Goal: Book appointment/travel/reservation

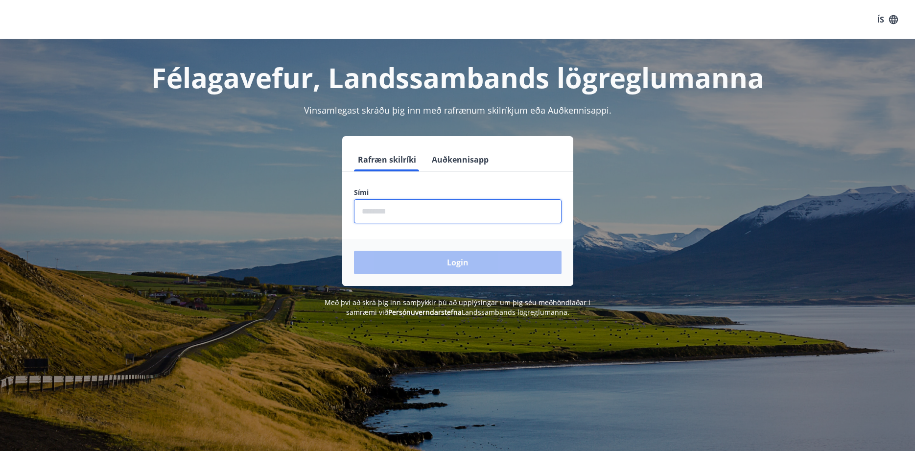
click at [364, 211] on input "phone" at bounding box center [458, 211] width 208 height 24
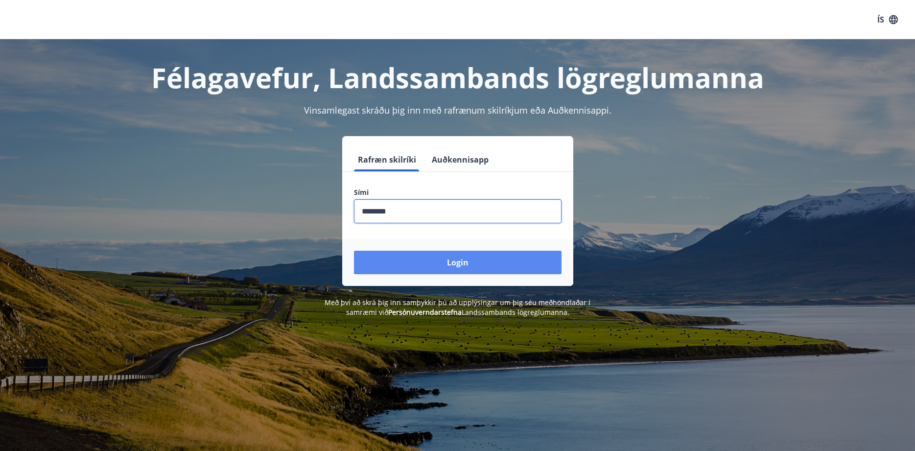
type input "********"
click at [455, 267] on button "Login" at bounding box center [458, 262] width 208 height 23
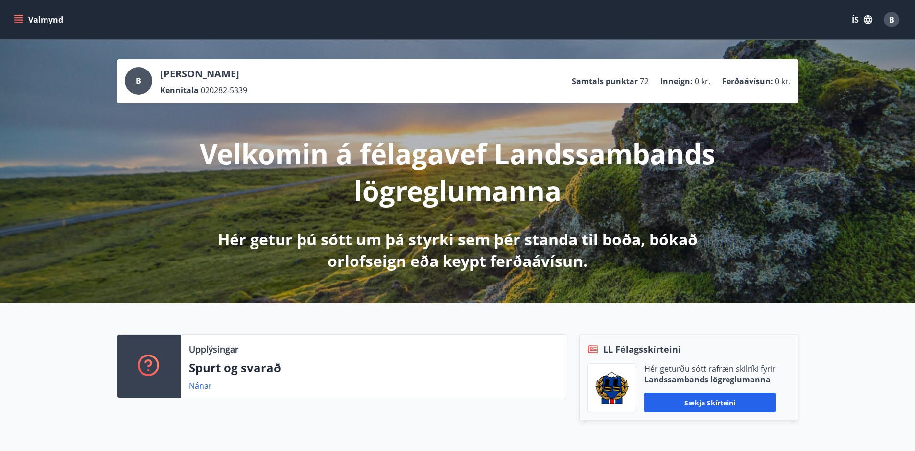
click at [19, 20] on icon "menu" at bounding box center [19, 19] width 11 height 1
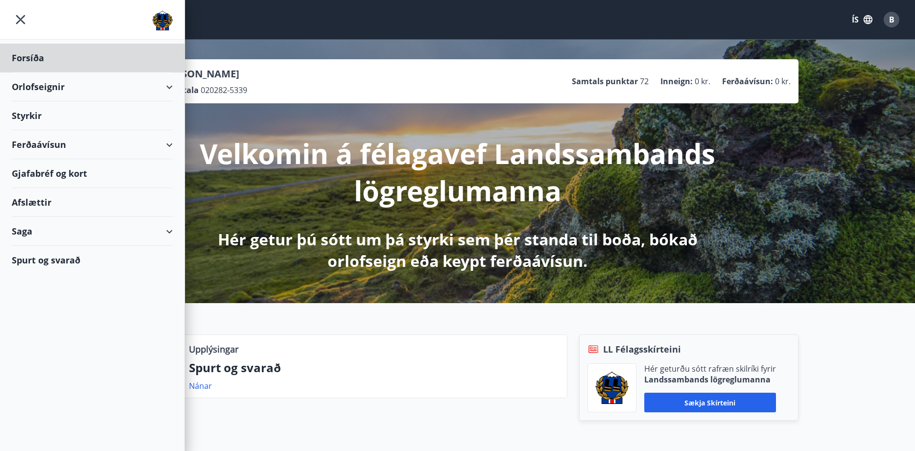
click at [31, 117] on div "Styrkir" at bounding box center [92, 115] width 161 height 29
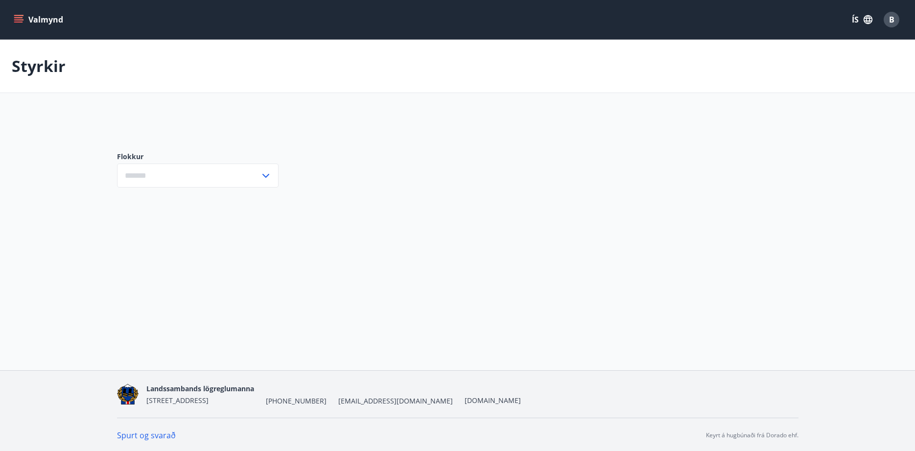
type input "***"
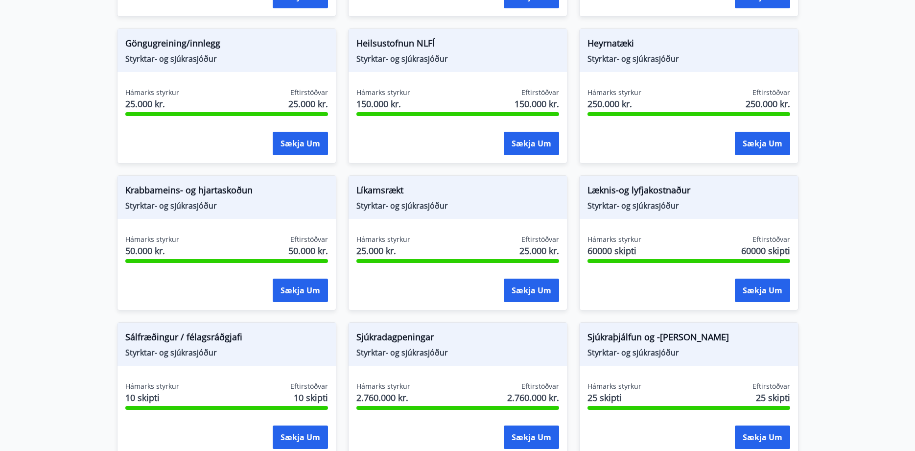
scroll to position [499, 0]
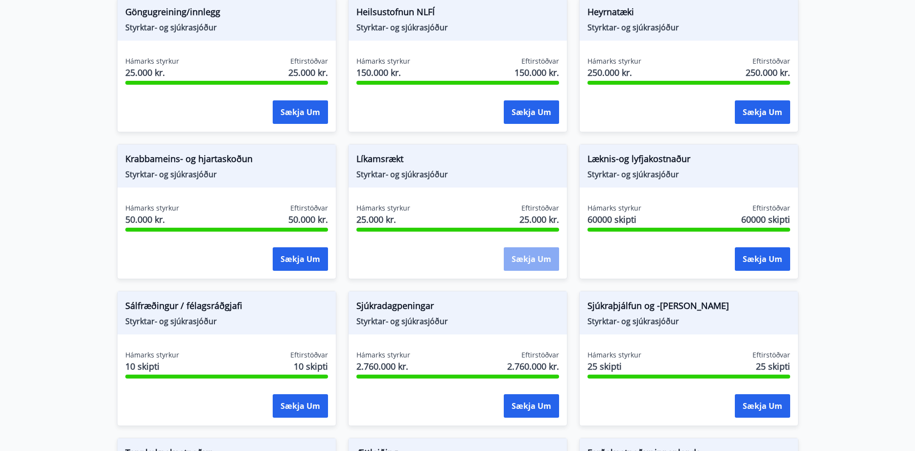
click at [541, 264] on button "Sækja um" at bounding box center [531, 258] width 55 height 23
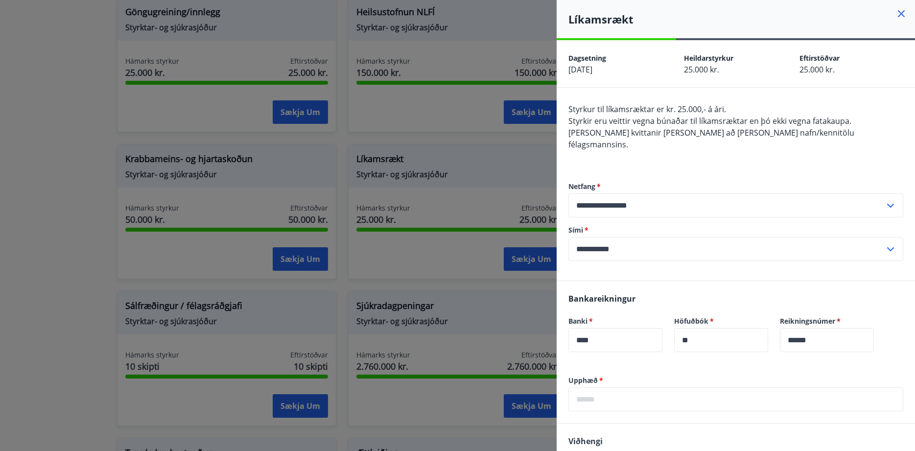
click at [600, 387] on input "text" at bounding box center [735, 399] width 335 height 24
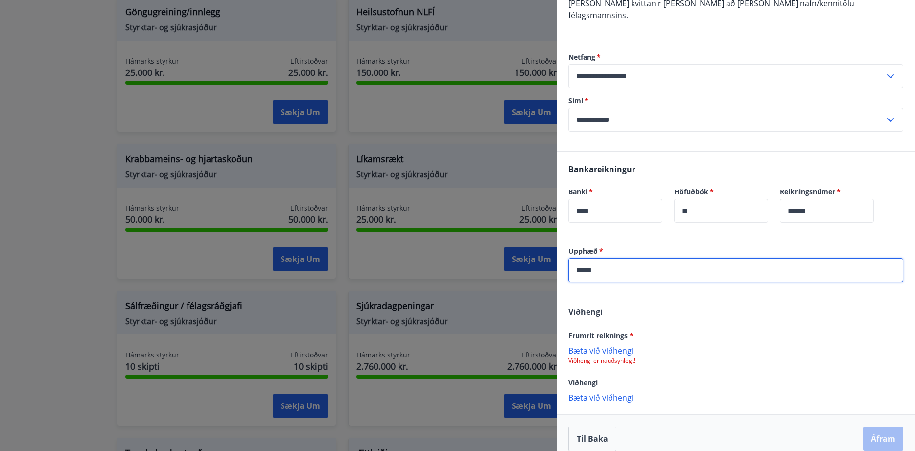
type input "*****"
click at [609, 345] on p "Bæta við viðhengi" at bounding box center [735, 350] width 335 height 10
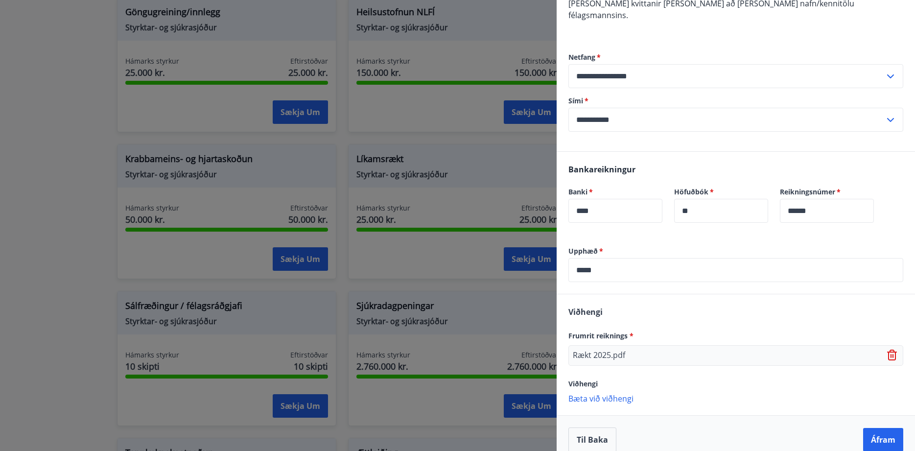
scroll to position [130, 0]
click at [885, 431] on button "Áfram" at bounding box center [883, 438] width 40 height 23
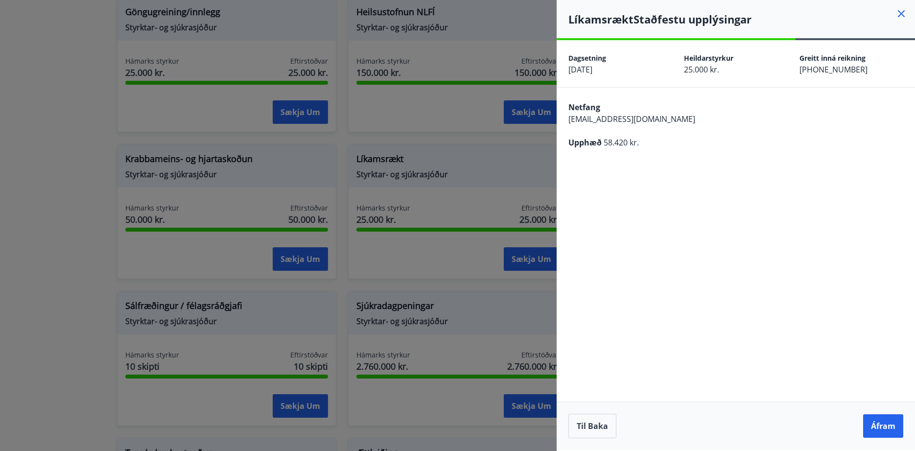
click at [885, 431] on button "Áfram" at bounding box center [883, 425] width 40 height 23
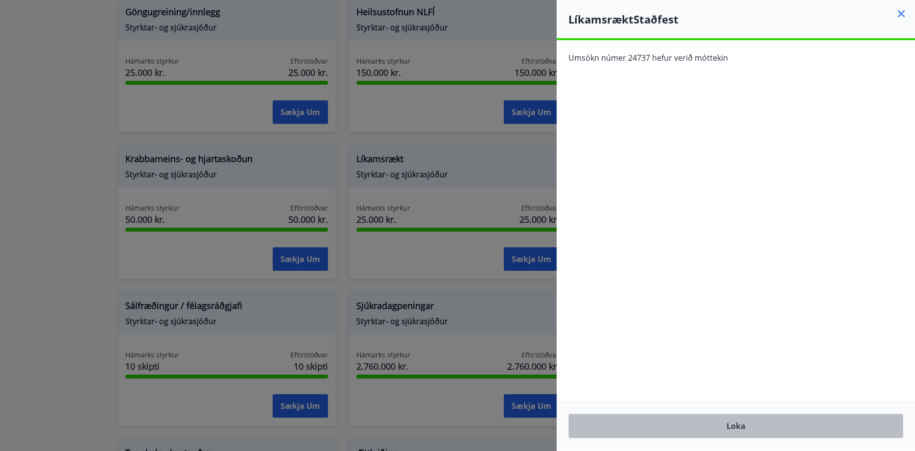
click at [748, 429] on button "Loka" at bounding box center [735, 426] width 335 height 24
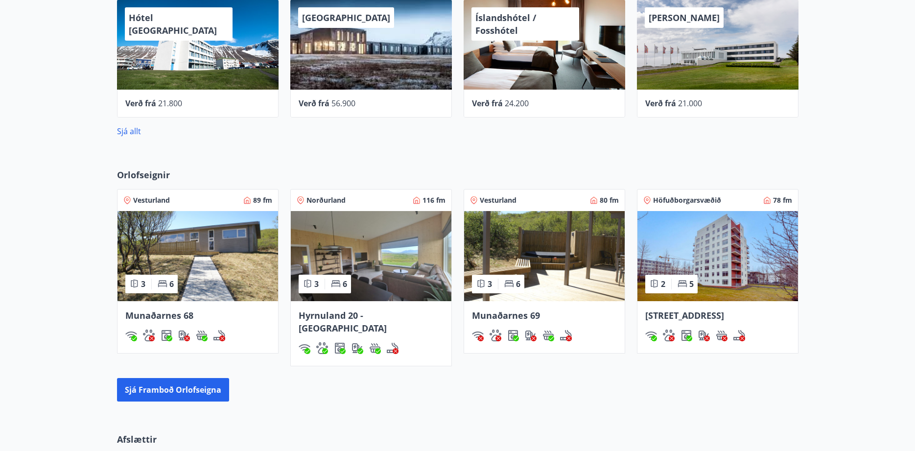
scroll to position [525, 0]
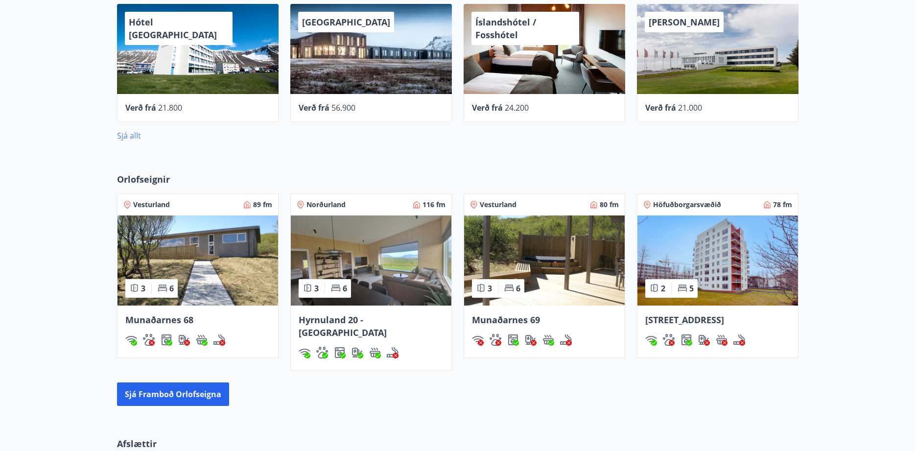
click at [137, 137] on link "Sjá allt" at bounding box center [129, 135] width 24 height 11
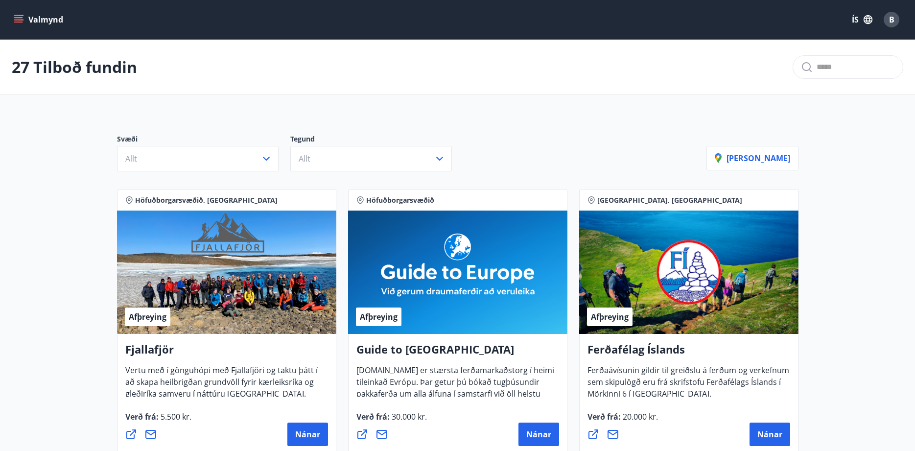
click at [21, 24] on icon "menu" at bounding box center [19, 20] width 10 height 10
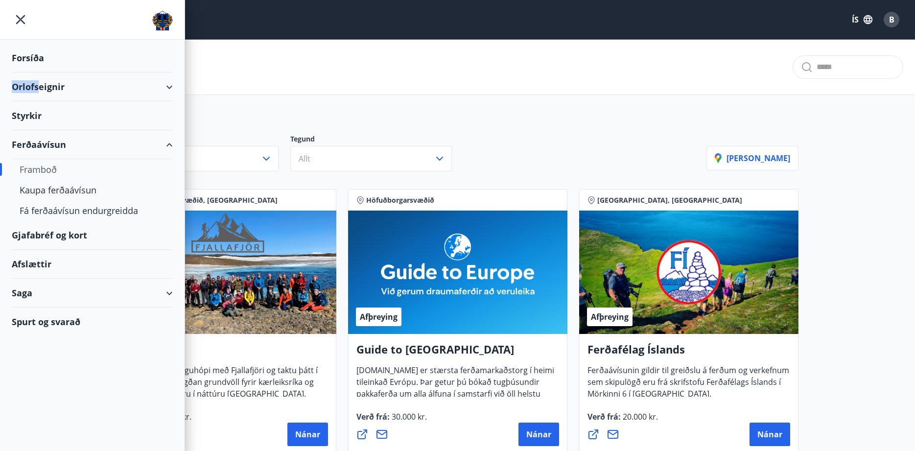
click at [37, 87] on div "Orlofseignir" at bounding box center [92, 86] width 161 height 29
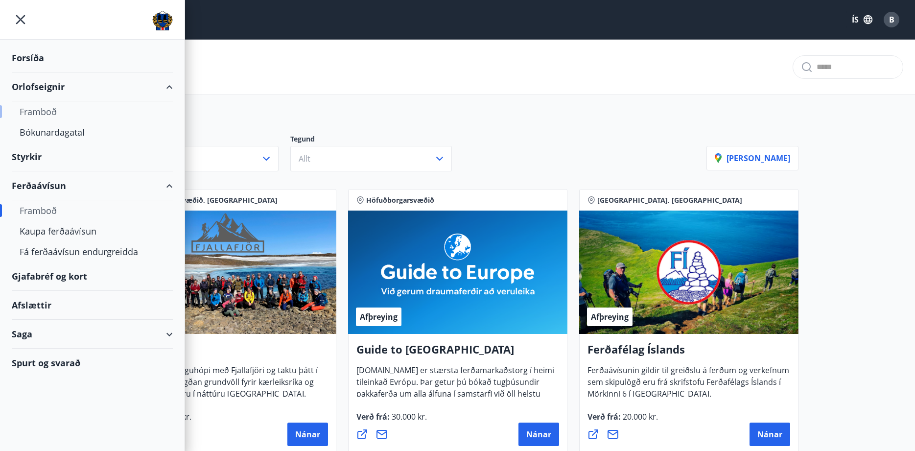
click at [50, 114] on div "Framboð" at bounding box center [92, 111] width 145 height 21
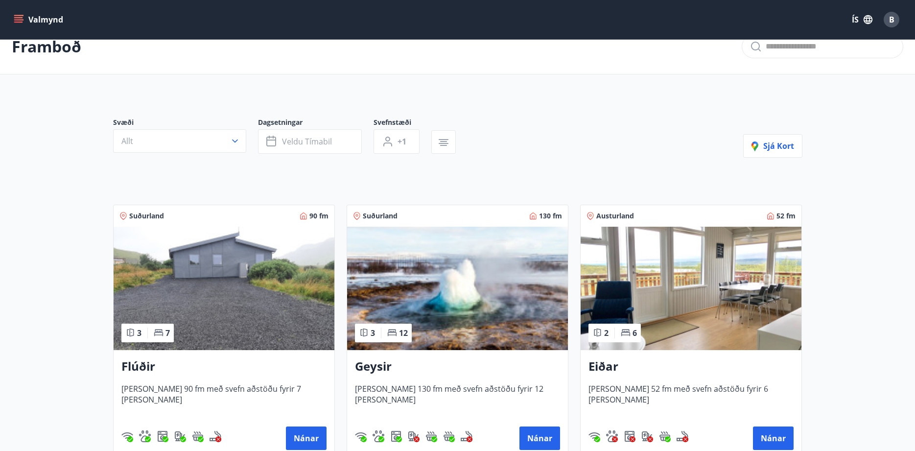
scroll to position [50, 0]
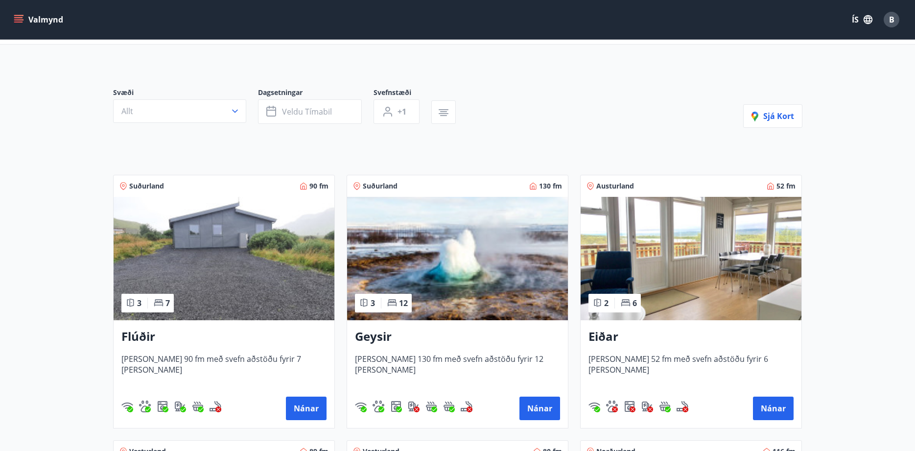
click at [710, 290] on img at bounding box center [691, 258] width 221 height 123
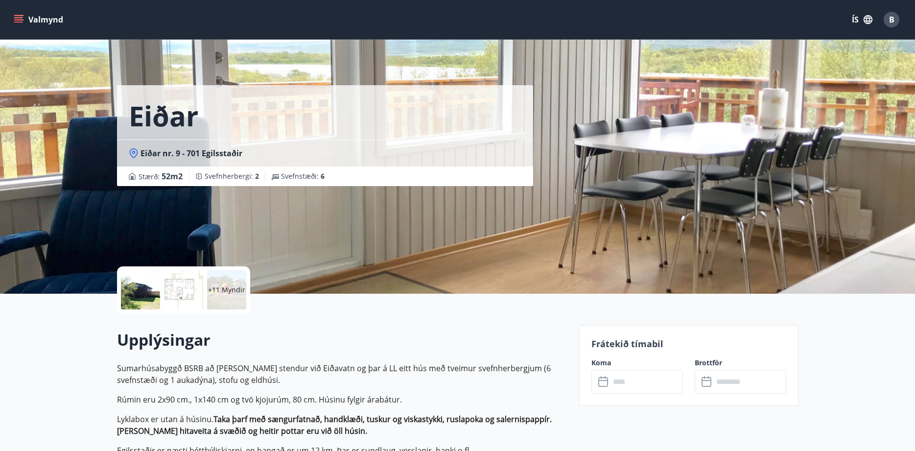
click at [228, 291] on p "+11 Myndir" at bounding box center [226, 290] width 37 height 10
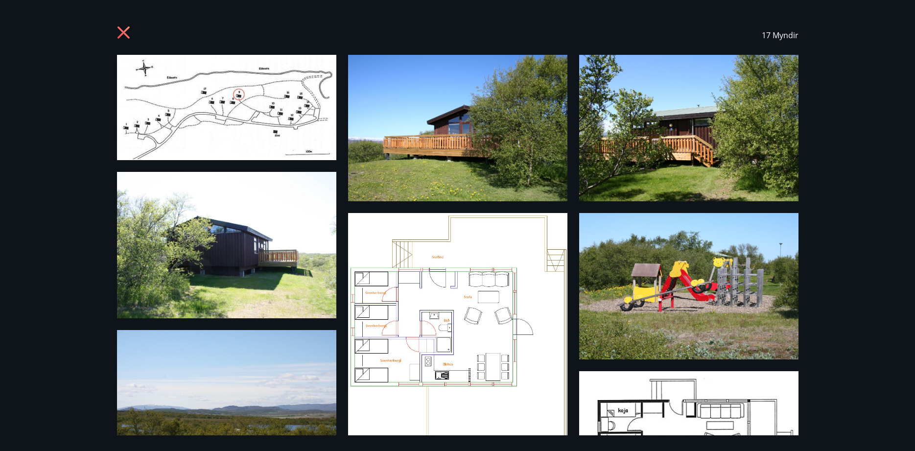
click at [264, 121] on img at bounding box center [226, 107] width 219 height 105
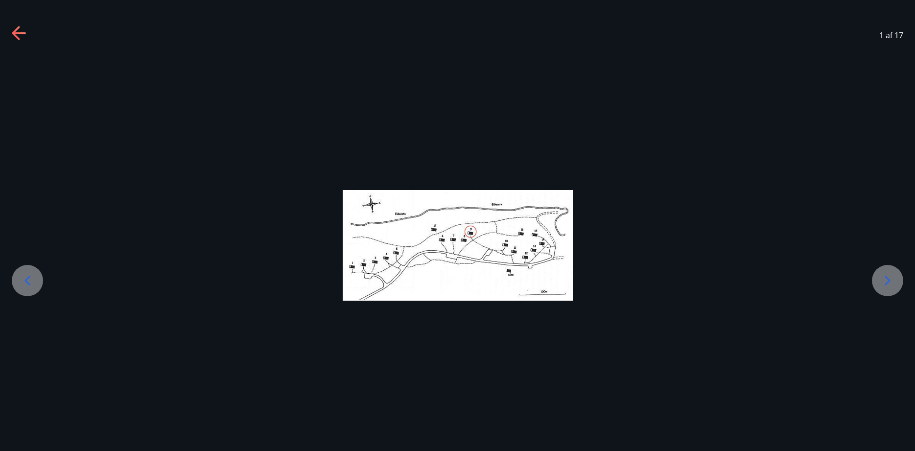
click at [876, 278] on div at bounding box center [887, 280] width 31 height 31
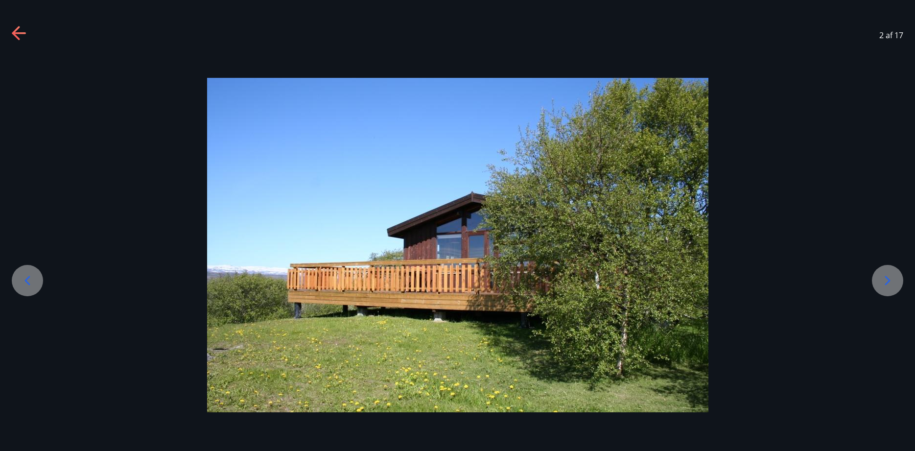
click at [881, 282] on icon at bounding box center [888, 281] width 16 height 16
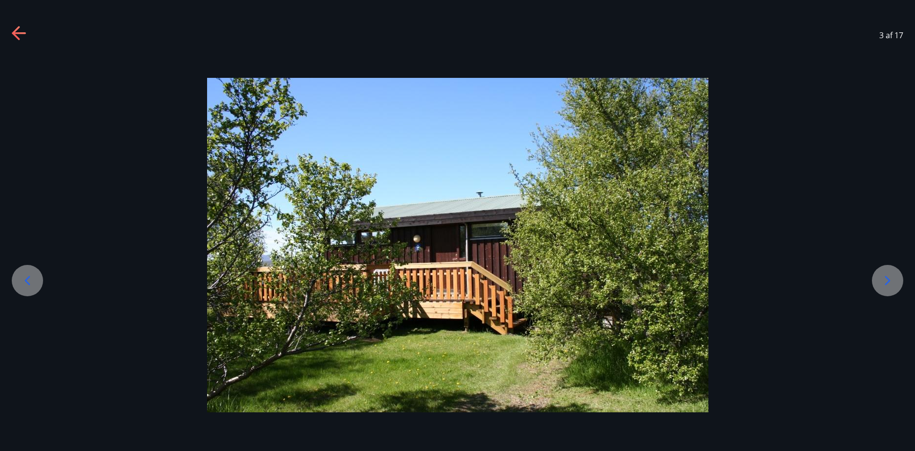
click at [881, 282] on icon at bounding box center [888, 281] width 16 height 16
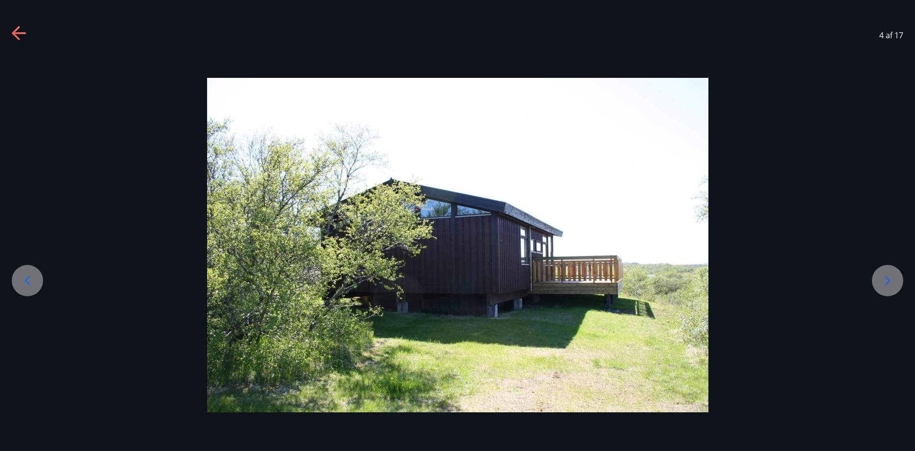
click at [881, 282] on icon at bounding box center [888, 281] width 16 height 16
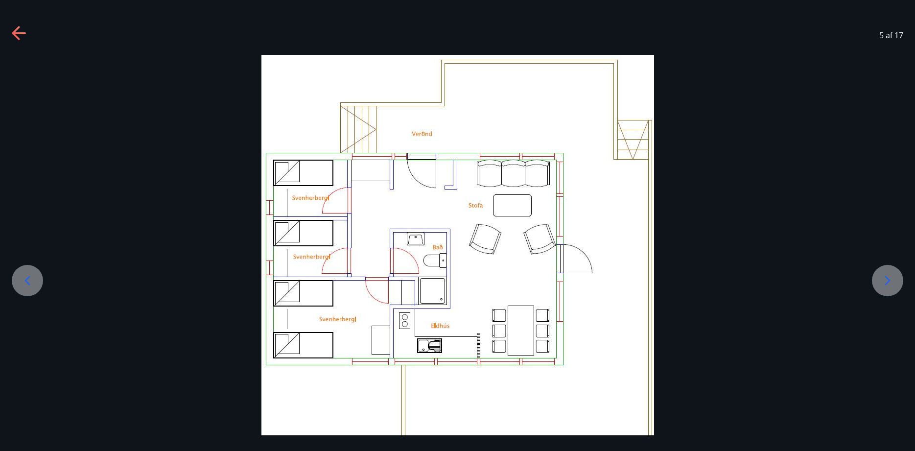
click at [881, 282] on icon at bounding box center [888, 281] width 16 height 16
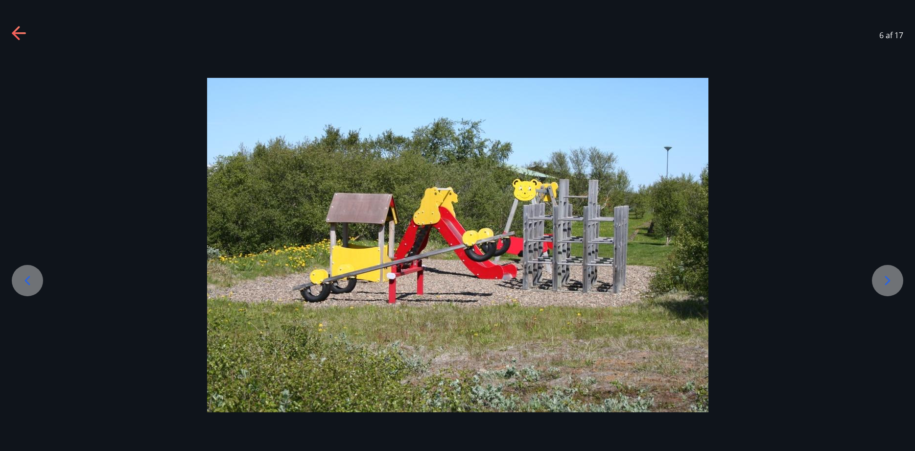
click at [881, 282] on icon at bounding box center [888, 281] width 16 height 16
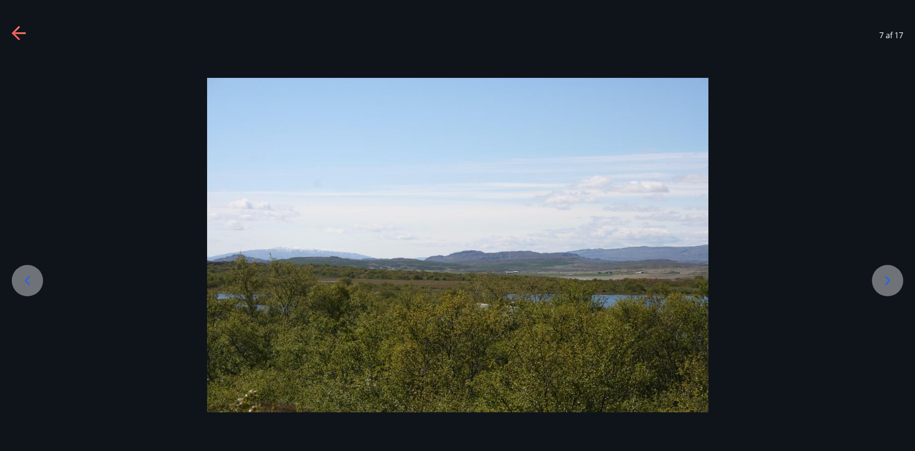
click at [881, 282] on icon at bounding box center [888, 281] width 16 height 16
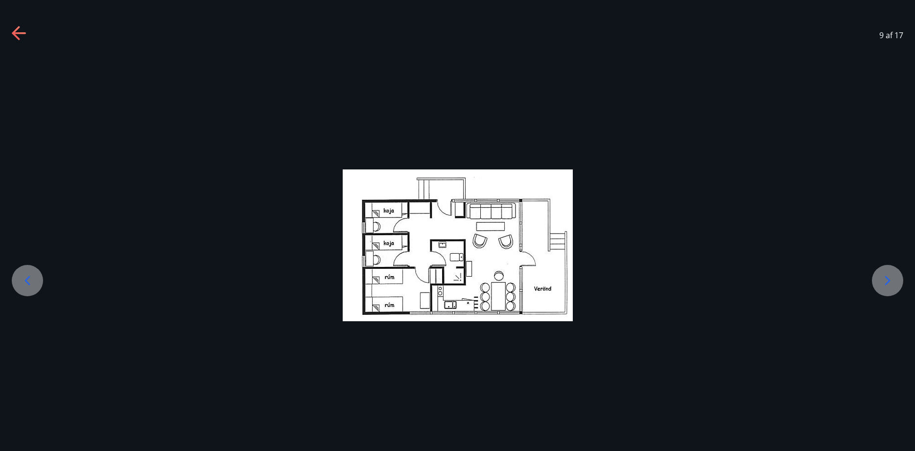
click at [881, 282] on icon at bounding box center [888, 281] width 16 height 16
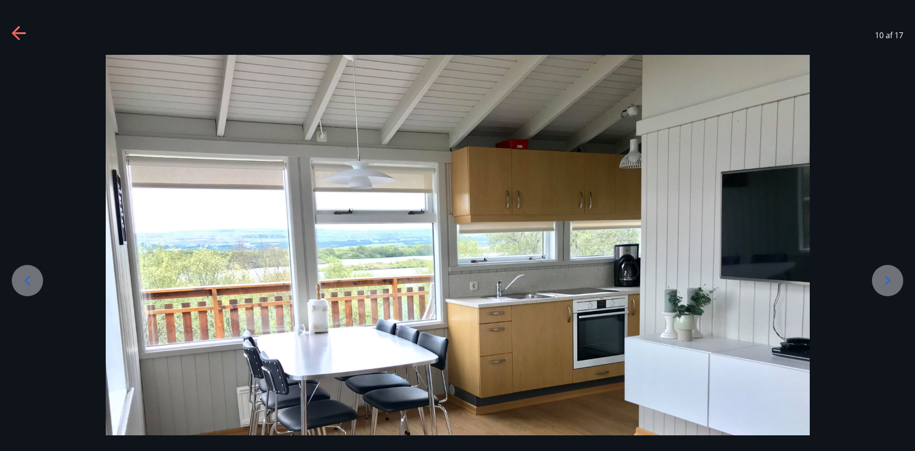
click at [882, 282] on icon at bounding box center [888, 281] width 16 height 16
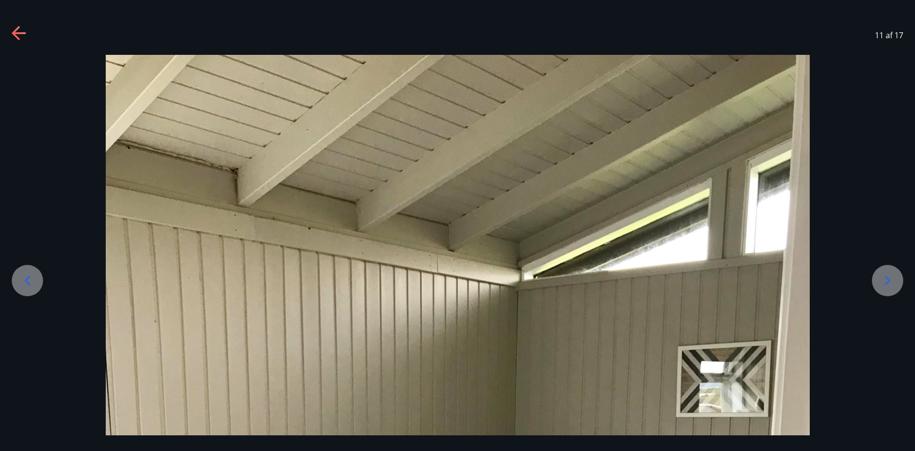
click at [882, 282] on icon at bounding box center [888, 281] width 16 height 16
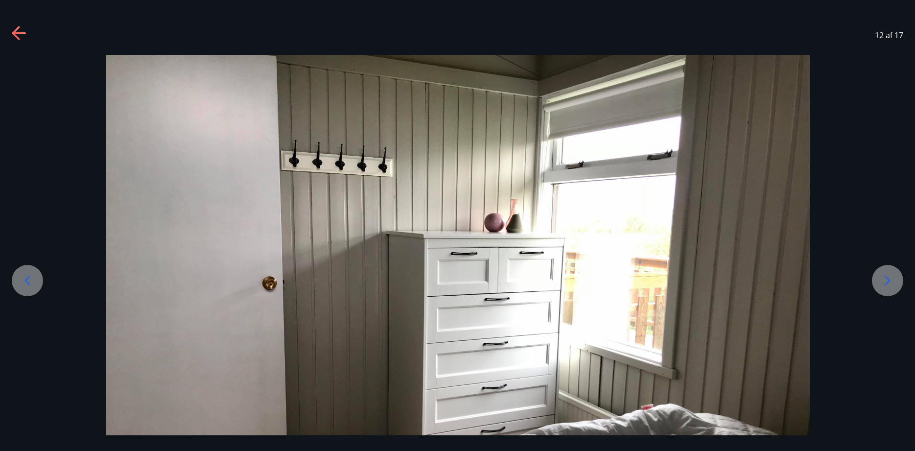
click at [882, 282] on icon at bounding box center [888, 281] width 16 height 16
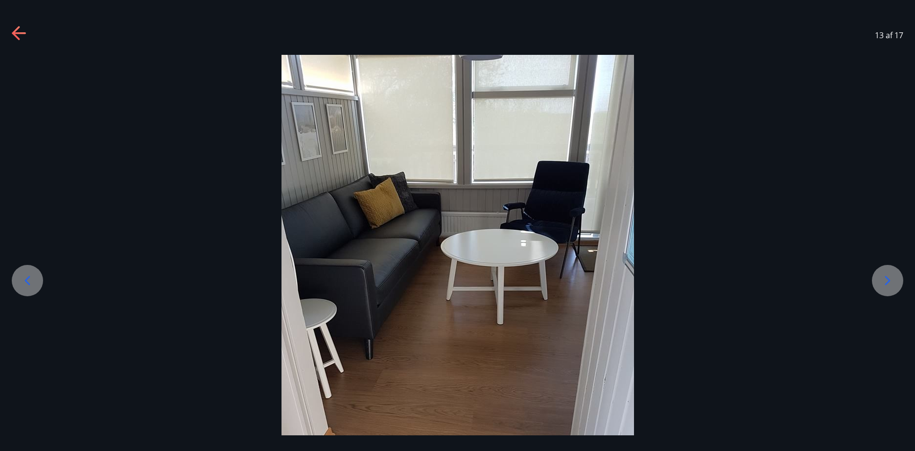
click at [882, 282] on icon at bounding box center [888, 281] width 16 height 16
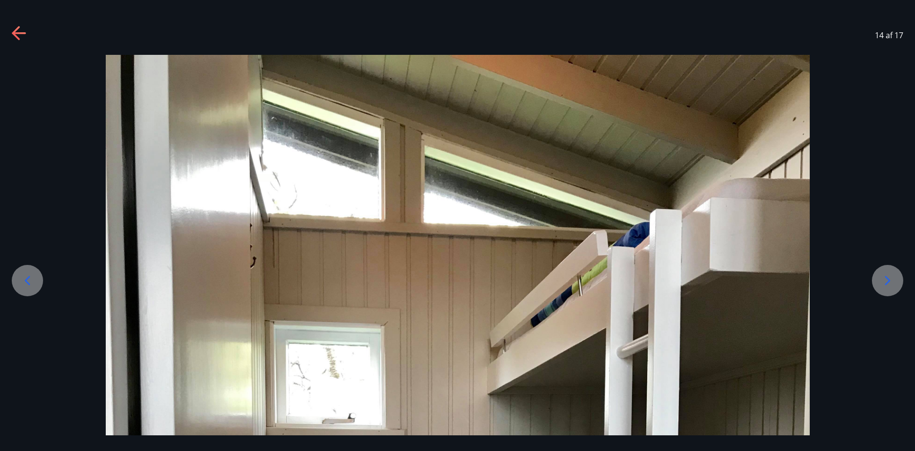
click at [882, 282] on icon at bounding box center [888, 281] width 16 height 16
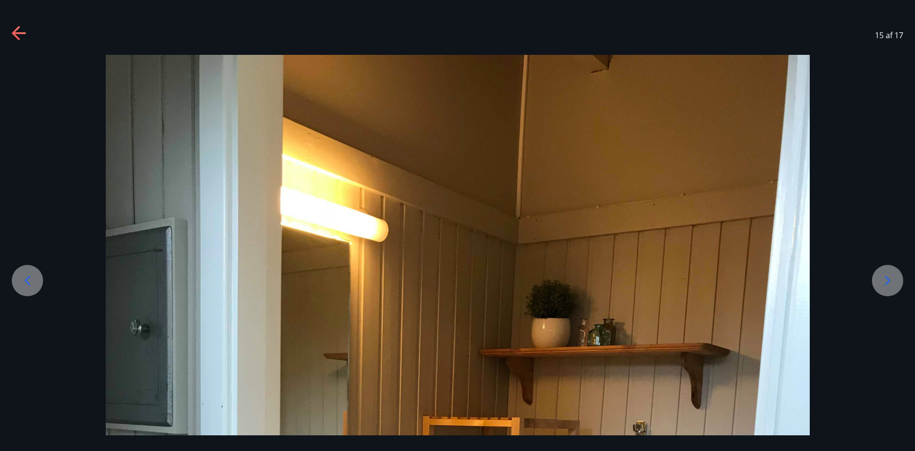
click at [882, 282] on icon at bounding box center [888, 281] width 16 height 16
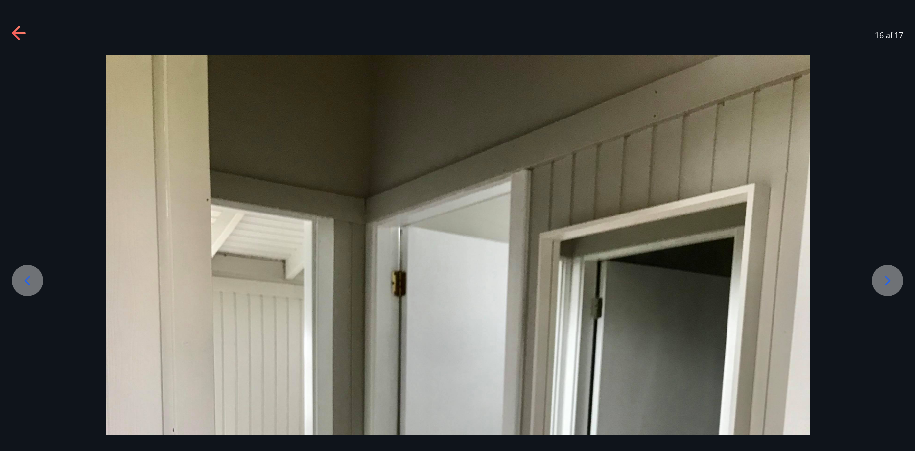
click at [882, 282] on icon at bounding box center [888, 281] width 16 height 16
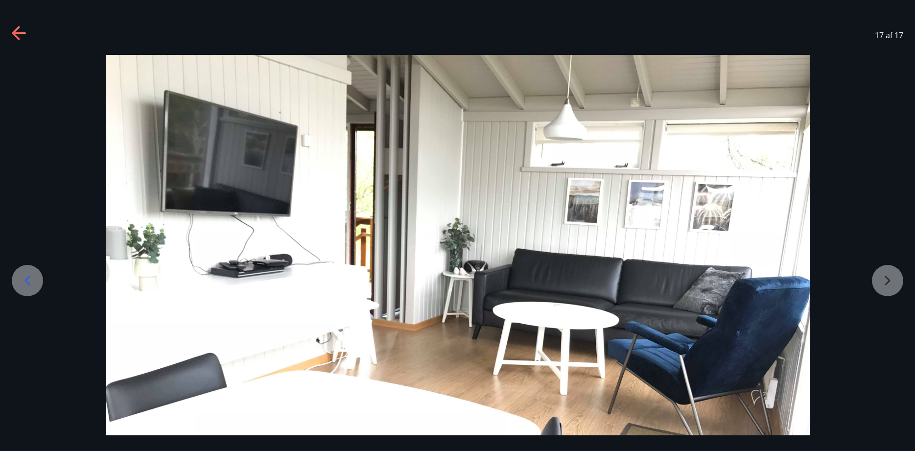
click at [882, 282] on div at bounding box center [457, 319] width 915 height 528
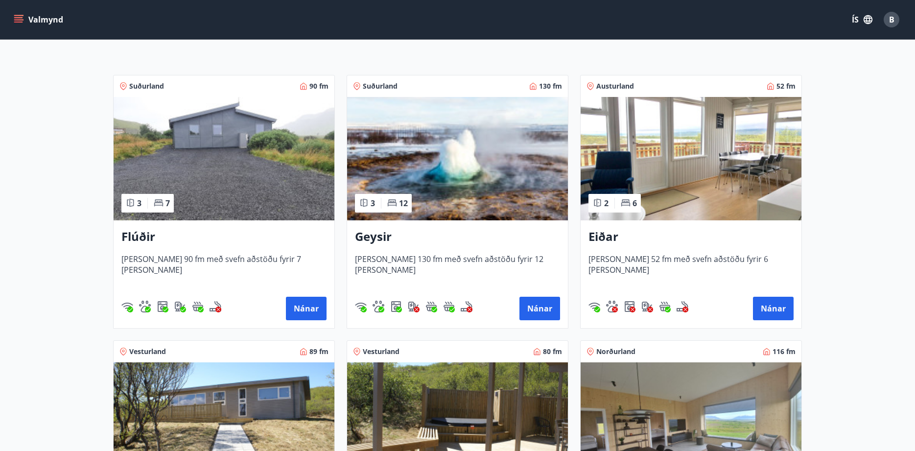
scroll to position [200, 0]
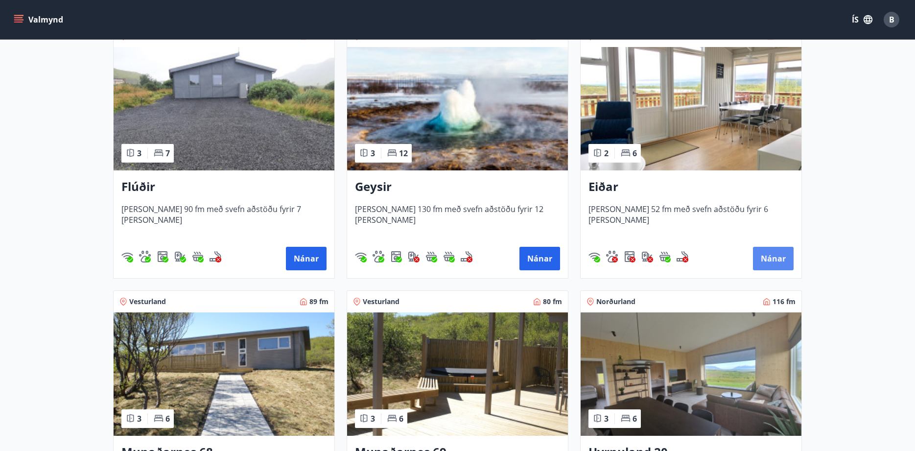
click at [769, 261] on button "Nánar" at bounding box center [773, 258] width 41 height 23
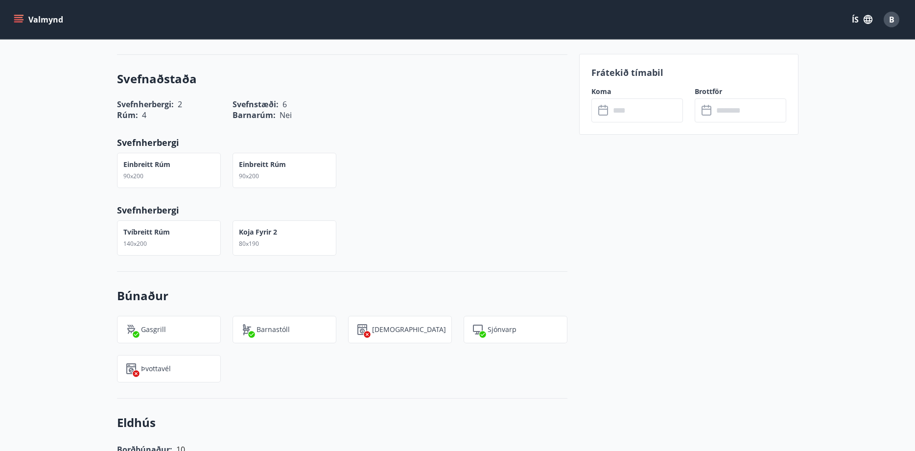
scroll to position [499, 0]
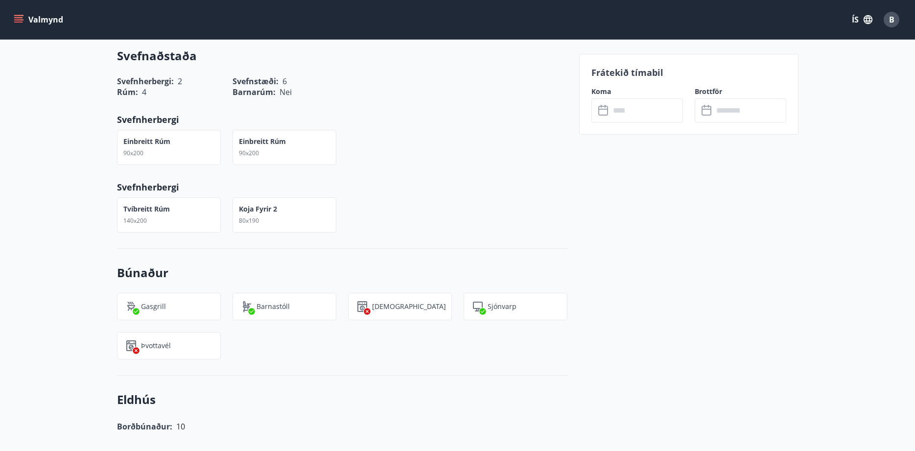
click at [179, 156] on div "Einbreitt rúm 90x200" at bounding box center [169, 147] width 104 height 35
click at [168, 216] on div "Tvíbreitt rúm 140x200" at bounding box center [146, 215] width 47 height 22
click at [258, 219] on span "80x190" at bounding box center [249, 220] width 20 height 8
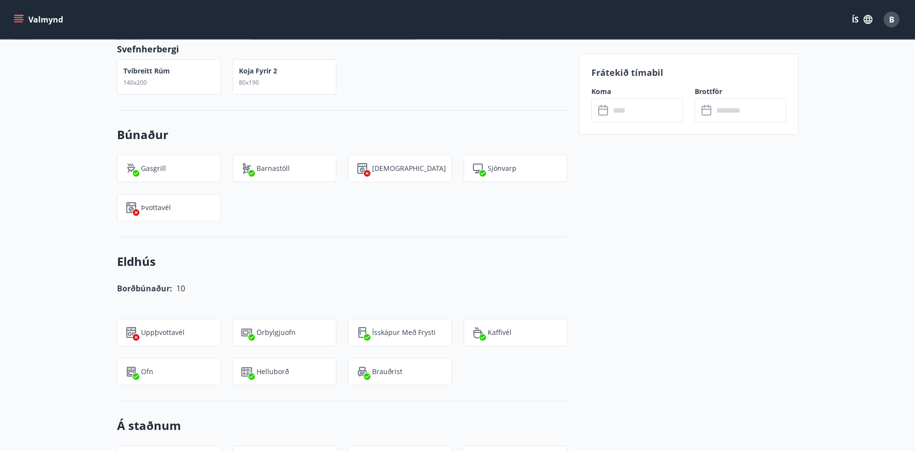
scroll to position [575, 0]
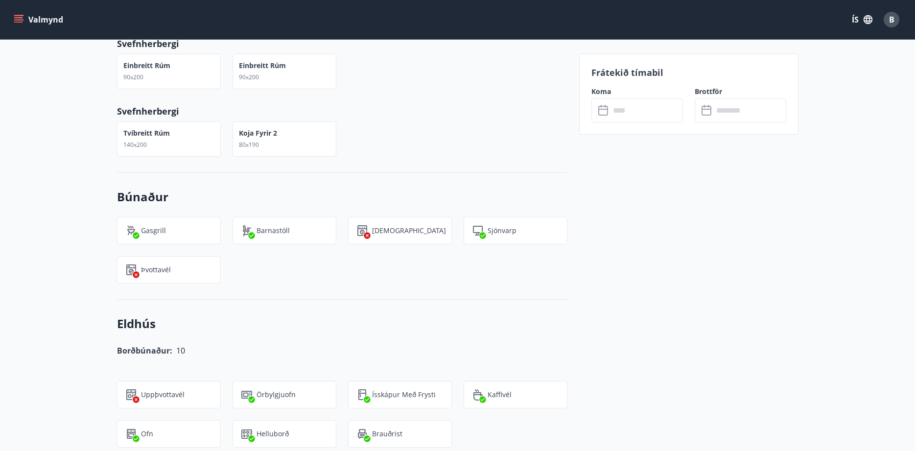
click at [618, 115] on input "text" at bounding box center [646, 110] width 73 height 24
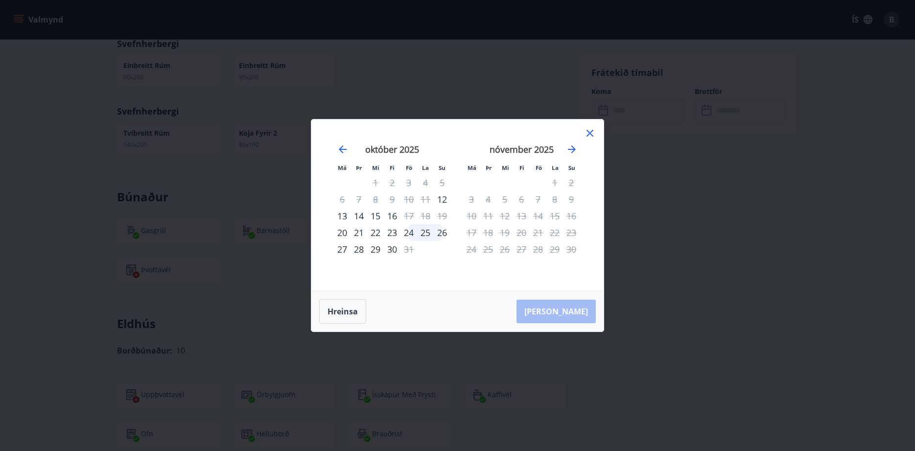
click at [410, 235] on div "24" at bounding box center [408, 232] width 17 height 17
click at [445, 234] on div "26" at bounding box center [442, 232] width 17 height 17
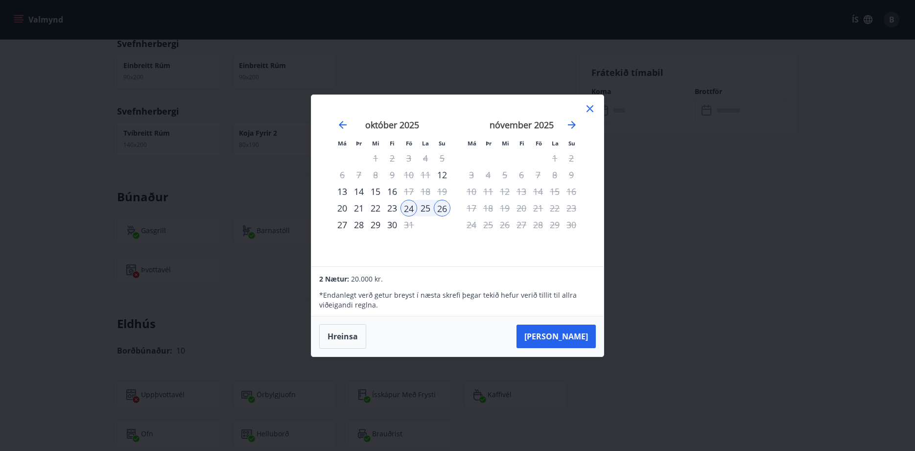
click at [591, 110] on icon at bounding box center [589, 108] width 7 height 7
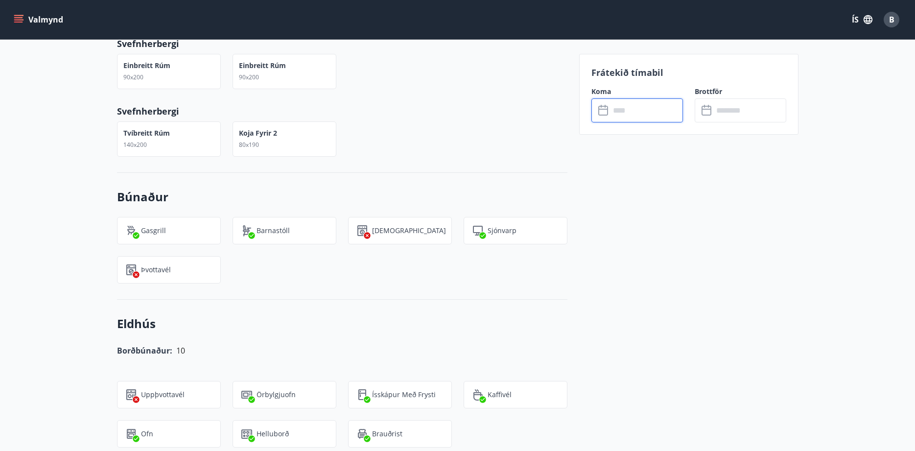
scroll to position [326, 0]
